Goal: Task Accomplishment & Management: Manage account settings

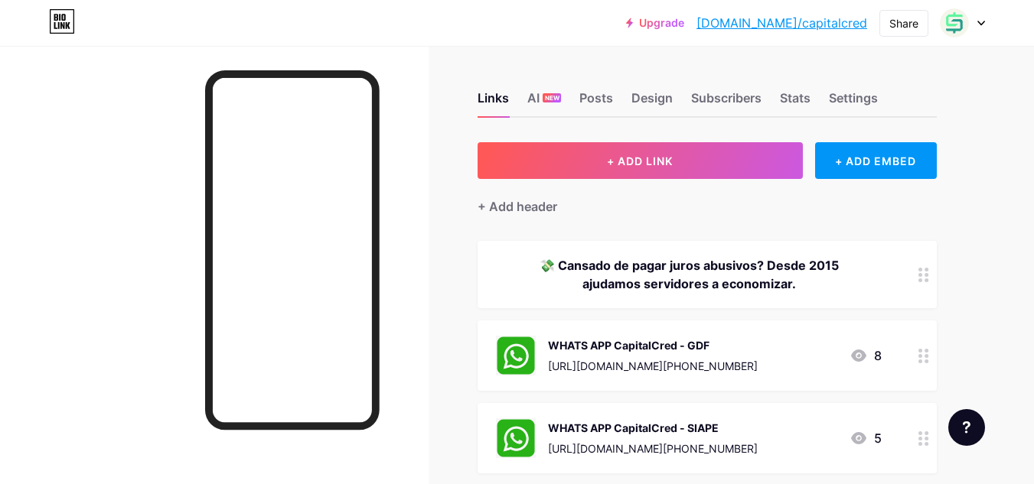
click at [974, 29] on div at bounding box center [962, 23] width 44 height 28
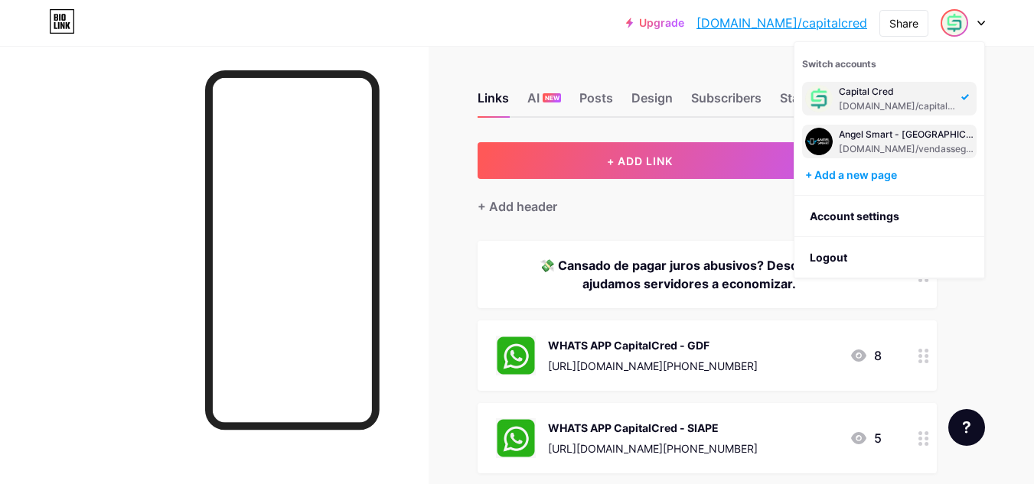
click at [953, 134] on div "Angel Smart - [GEOGRAPHIC_DATA]" at bounding box center [906, 135] width 135 height 12
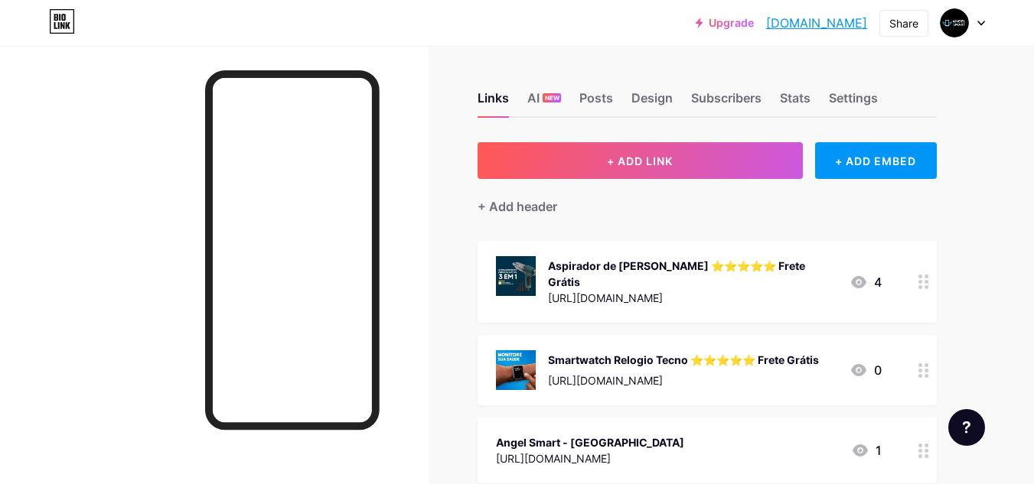
click at [979, 26] on div at bounding box center [962, 23] width 44 height 28
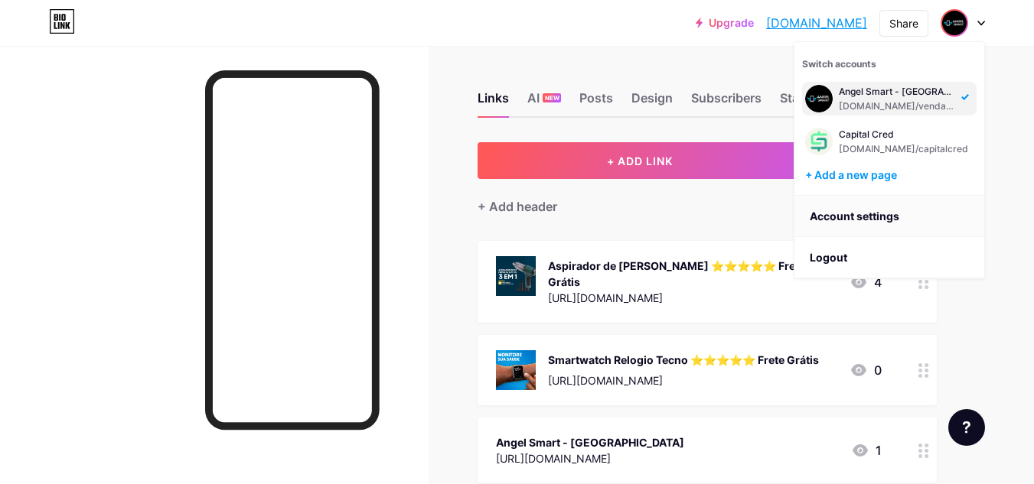
click at [851, 215] on link "Account settings" at bounding box center [889, 216] width 190 height 41
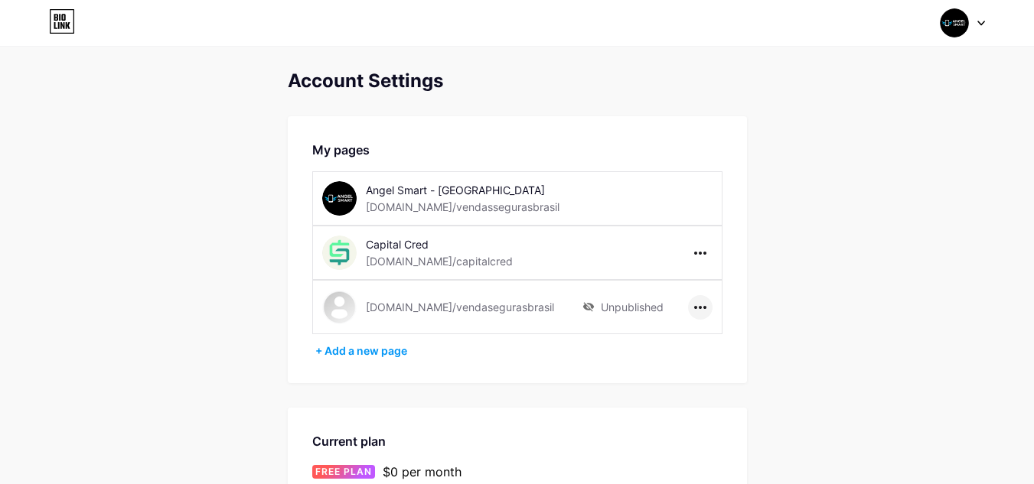
click at [698, 306] on icon at bounding box center [700, 307] width 12 height 3
click at [716, 371] on li "Delete page" at bounding box center [747, 368] width 117 height 28
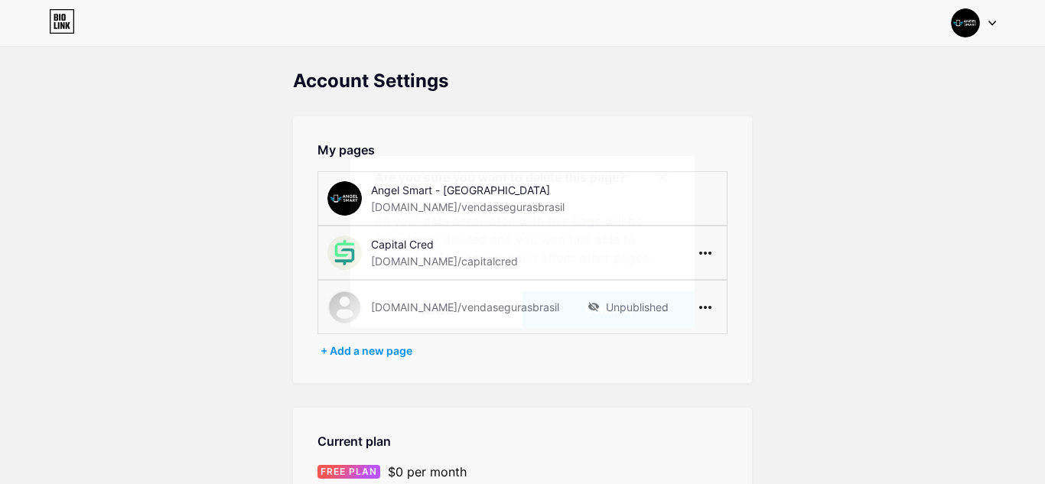
click at [646, 307] on button "Confirm" at bounding box center [609, 310] width 172 height 37
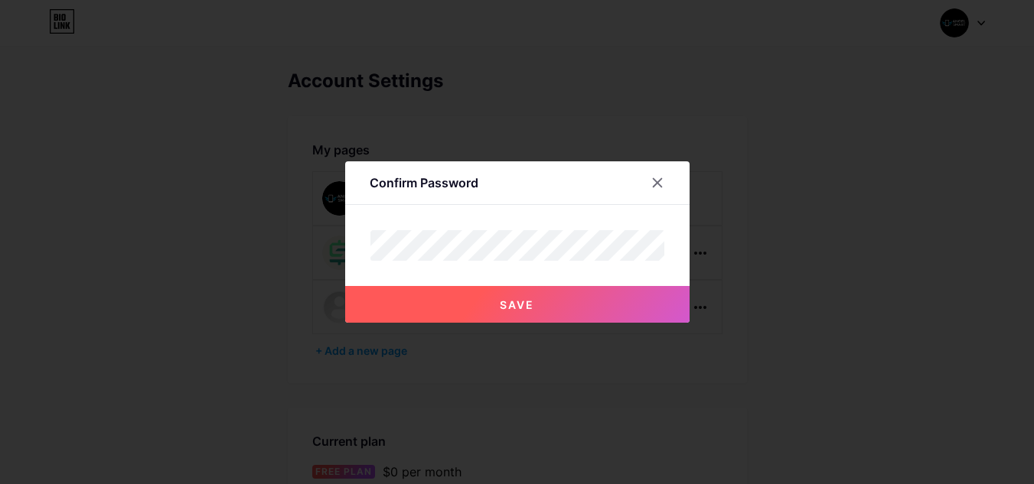
click at [608, 303] on button "Save" at bounding box center [517, 304] width 344 height 37
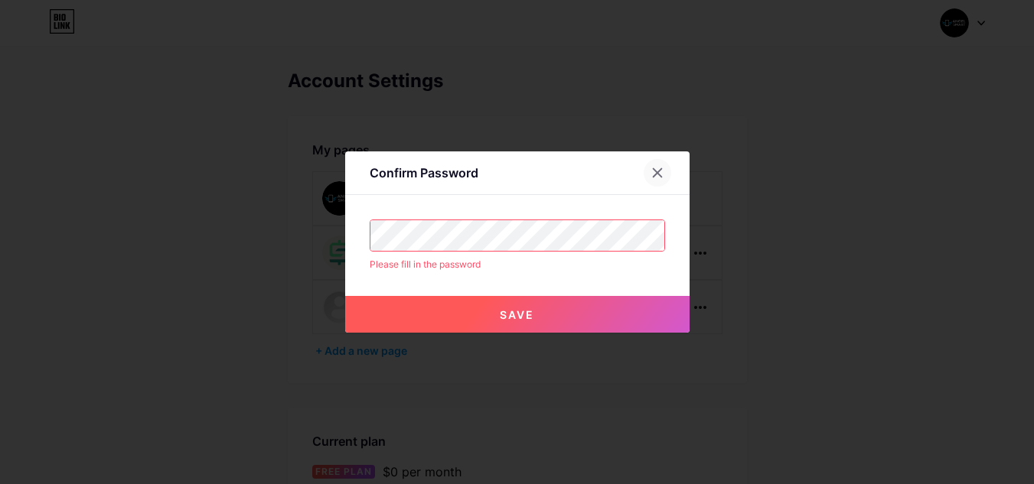
click at [669, 165] on div at bounding box center [658, 173] width 28 height 28
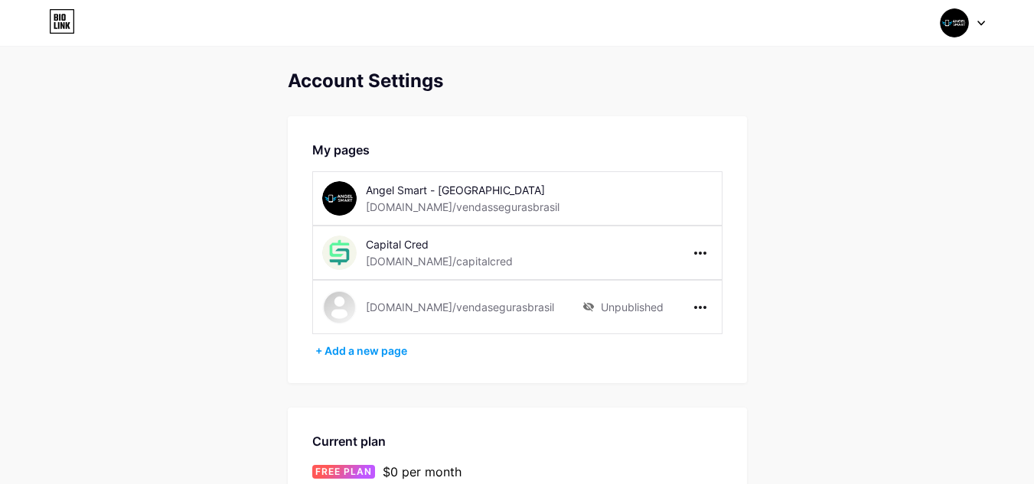
click at [979, 21] on icon at bounding box center [981, 23] width 8 height 5
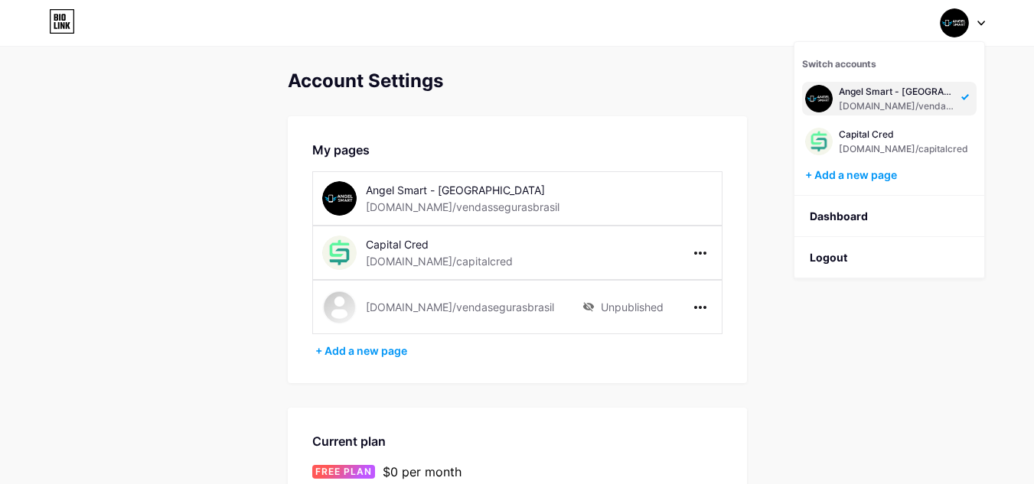
click at [415, 249] on div "Capital Cred" at bounding box center [471, 244] width 210 height 16
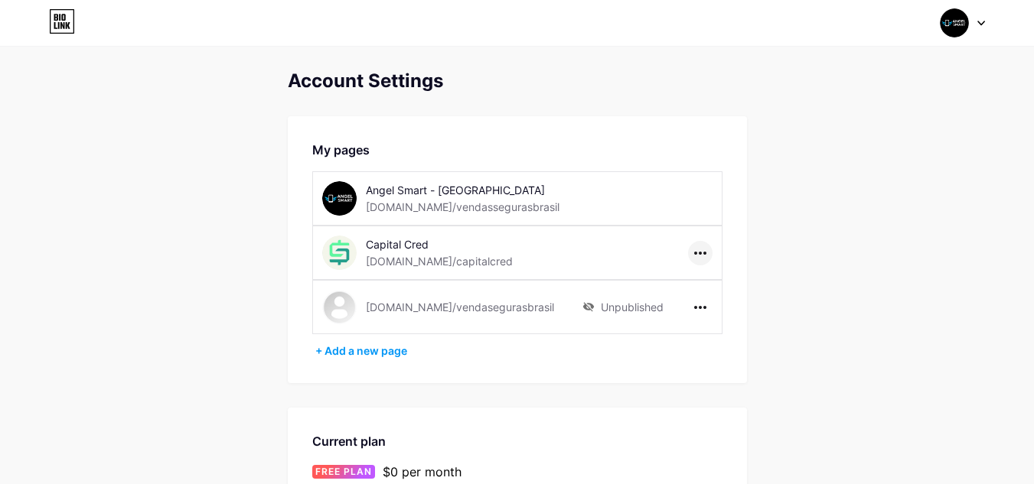
click at [700, 252] on icon at bounding box center [700, 253] width 12 height 3
click at [559, 261] on div "Capital Cred bio.link/capitalcred" at bounding box center [452, 253] width 260 height 34
click at [976, 29] on div at bounding box center [962, 23] width 44 height 28
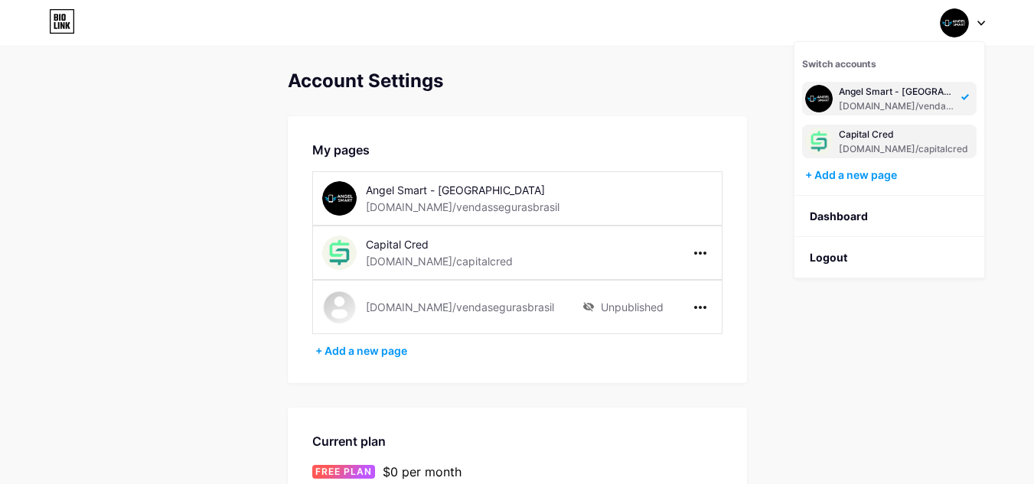
click at [890, 138] on div "Capital Cred" at bounding box center [903, 135] width 129 height 12
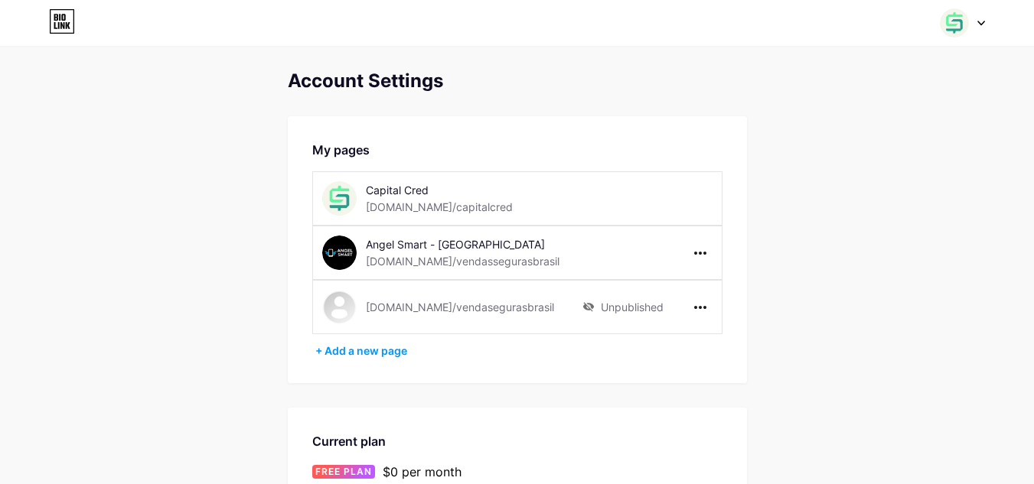
click at [57, 23] on icon at bounding box center [62, 21] width 26 height 24
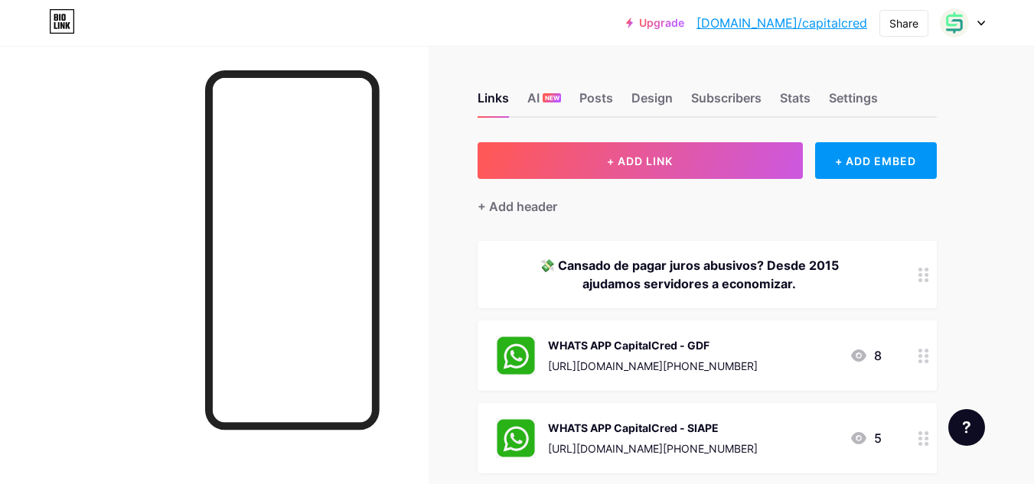
click at [705, 340] on div "WHATS APP CapitalCred - GDF" at bounding box center [653, 345] width 210 height 16
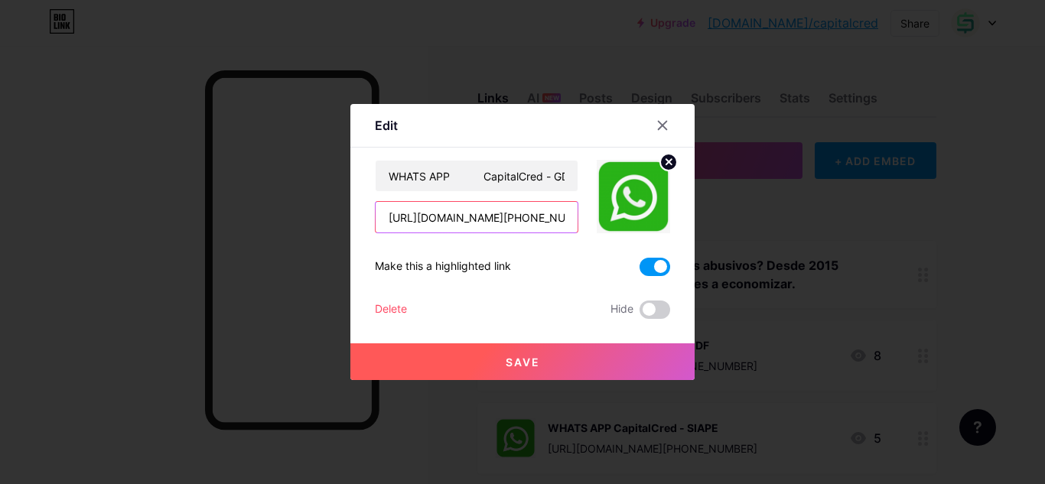
click at [494, 222] on input "[URL][DOMAIN_NAME][PHONE_NUMBER]" at bounding box center [477, 217] width 202 height 31
click at [666, 128] on icon at bounding box center [663, 126] width 8 height 8
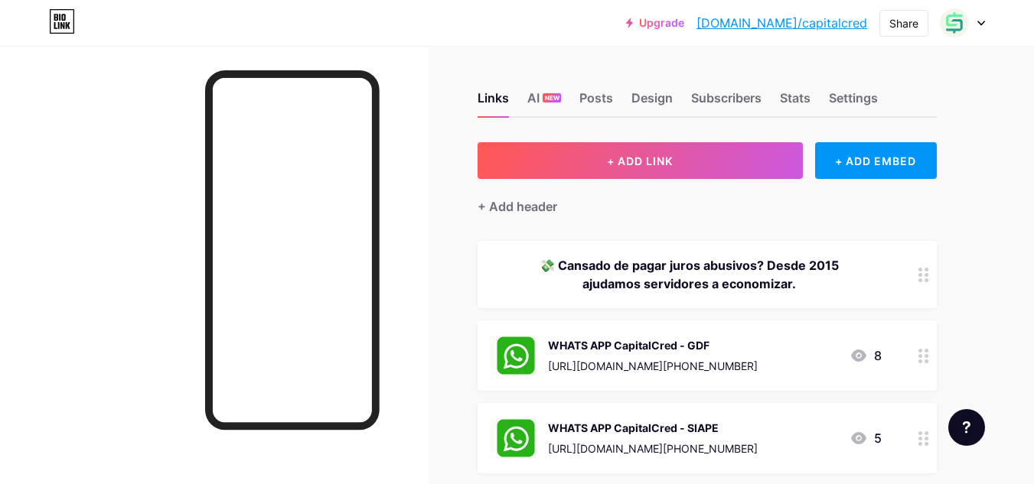
click at [919, 350] on circle at bounding box center [920, 351] width 4 height 4
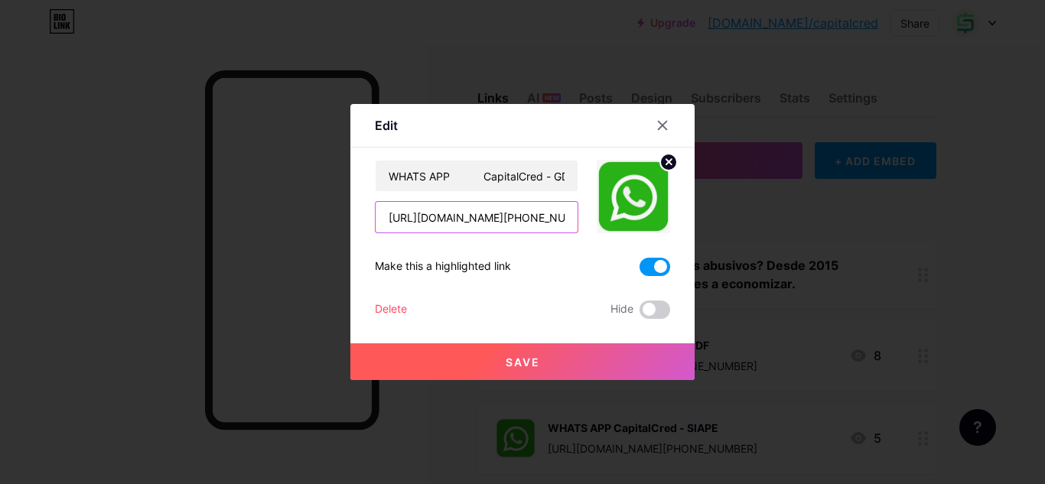
click at [506, 218] on input "[URL][DOMAIN_NAME][PHONE_NUMBER]" at bounding box center [477, 217] width 202 height 31
click at [659, 122] on icon at bounding box center [663, 126] width 8 height 8
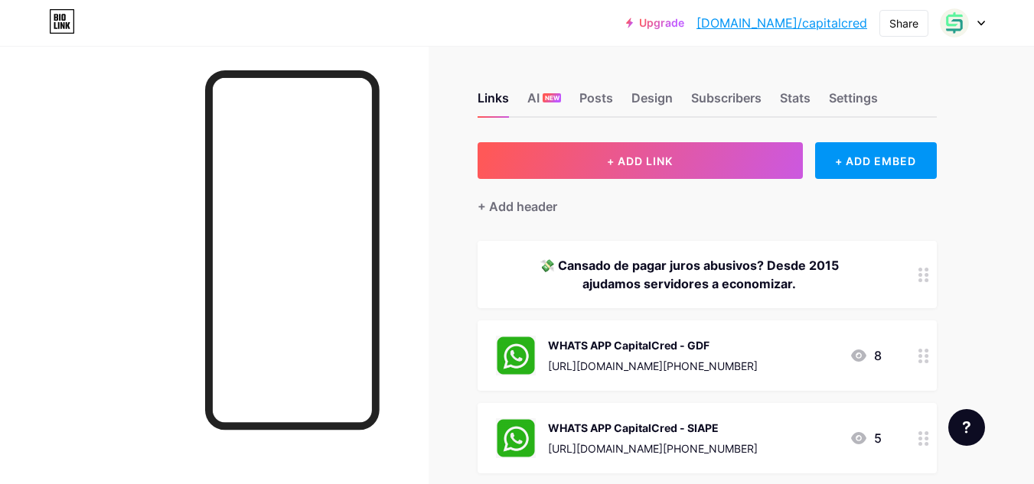
click at [681, 348] on div "WHATS APP CapitalCred - GDF" at bounding box center [653, 345] width 210 height 16
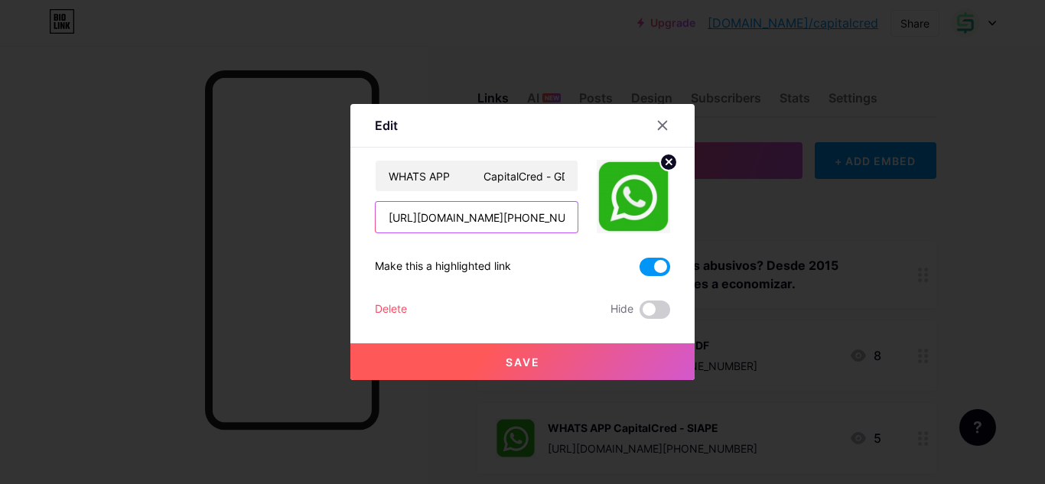
click at [528, 213] on input "[URL][DOMAIN_NAME][PHONE_NUMBER]" at bounding box center [477, 217] width 202 height 31
click at [484, 219] on input "[URL][DOMAIN_NAME][PHONE_NUMBER]" at bounding box center [477, 217] width 202 height 31
drag, startPoint x: 481, startPoint y: 220, endPoint x: 530, endPoint y: 223, distance: 49.8
click at [530, 223] on input "https://api.whatsapp.com/send/?phone=5561993080221&text&type=phone_number&app_a…" at bounding box center [477, 217] width 202 height 31
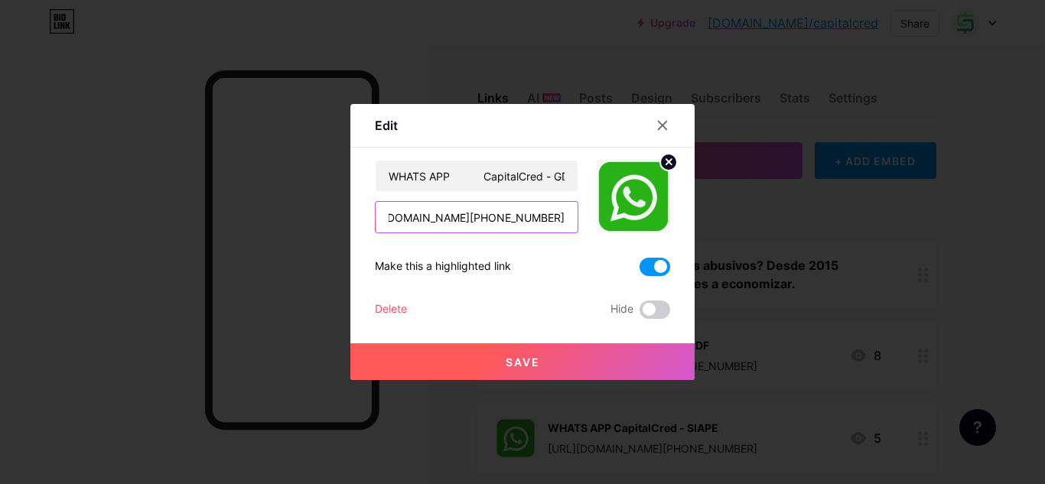
type input "https://api.whatsapp.com/send/?phone=5561992857485&text&type=phone_number&app_a…"
click at [507, 364] on span "Save" at bounding box center [523, 362] width 34 height 13
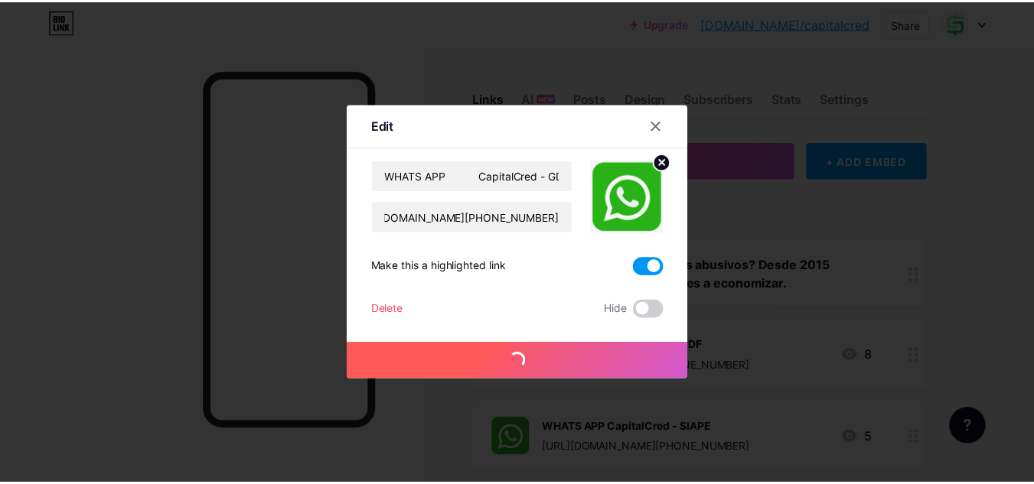
scroll to position [0, 0]
